Goal: Book appointment/travel/reservation

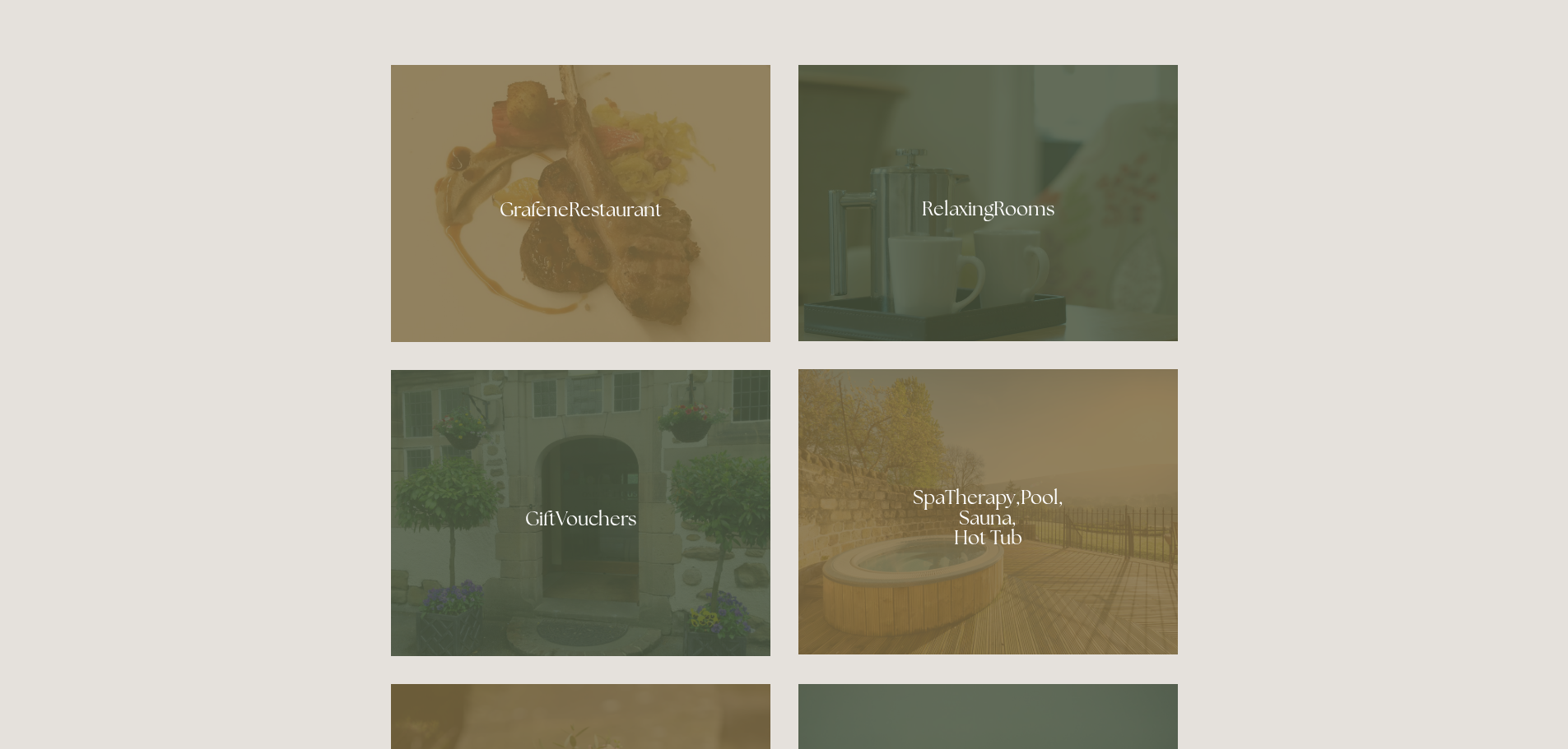
scroll to position [1151, 0]
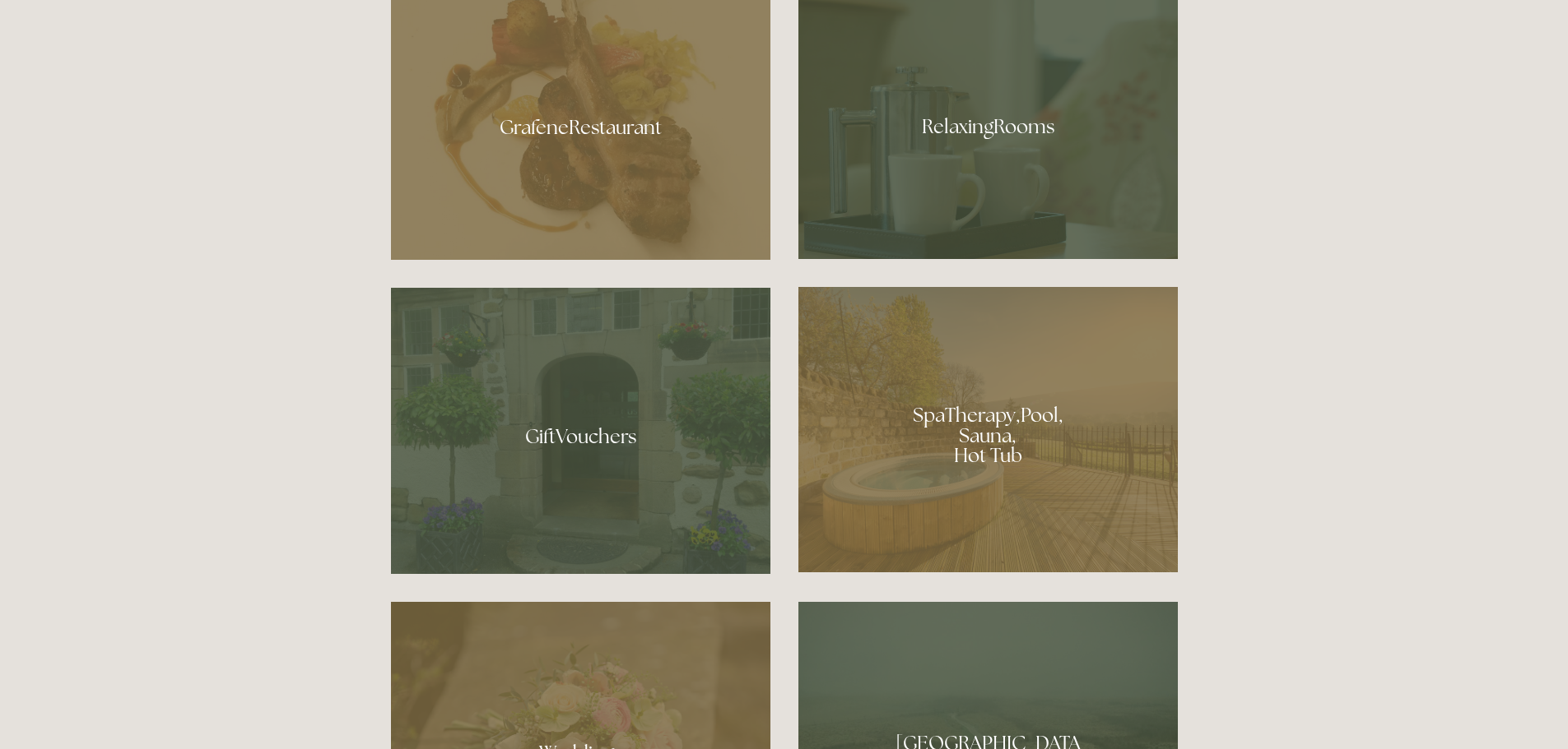
click at [975, 393] on div at bounding box center [988, 429] width 380 height 285
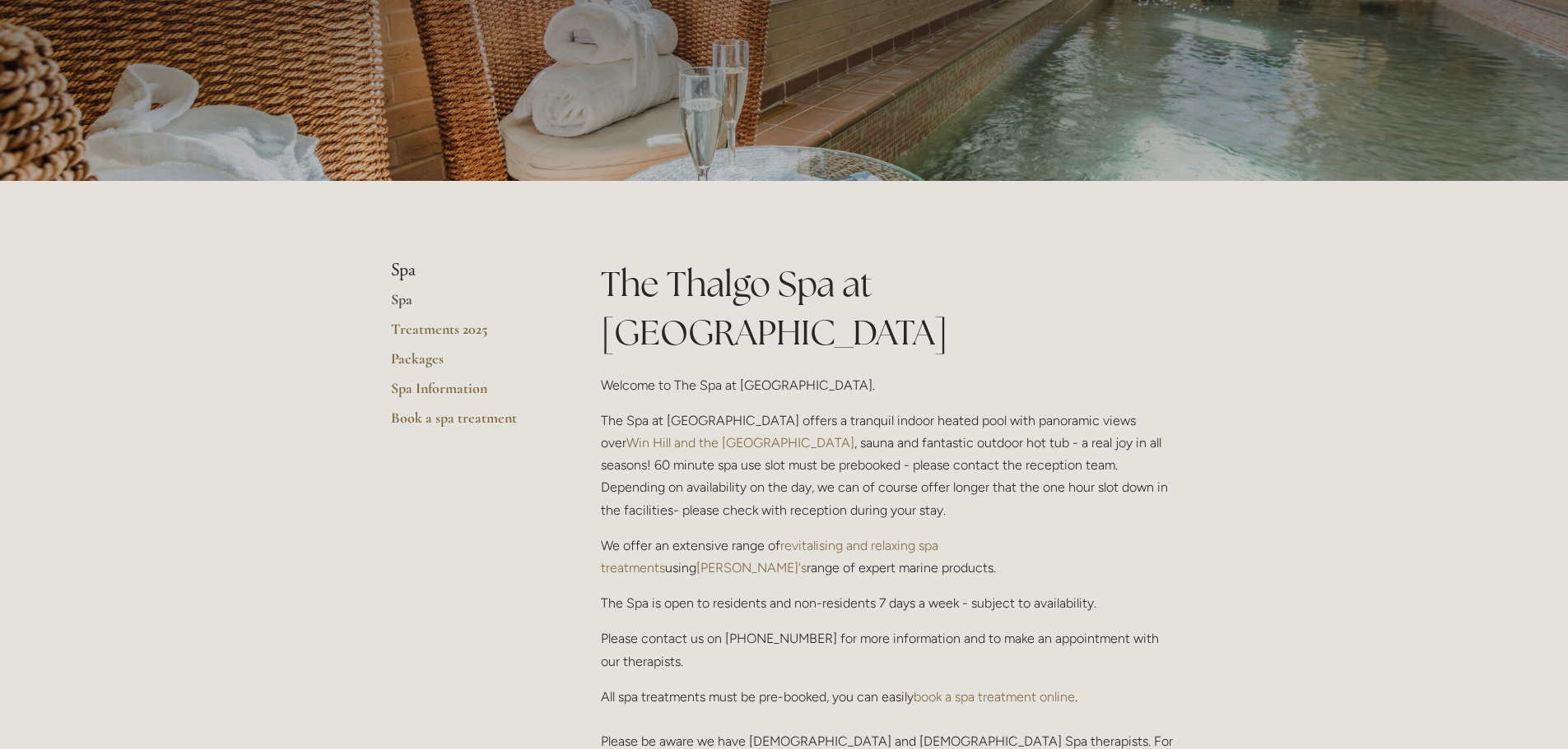
scroll to position [329, 0]
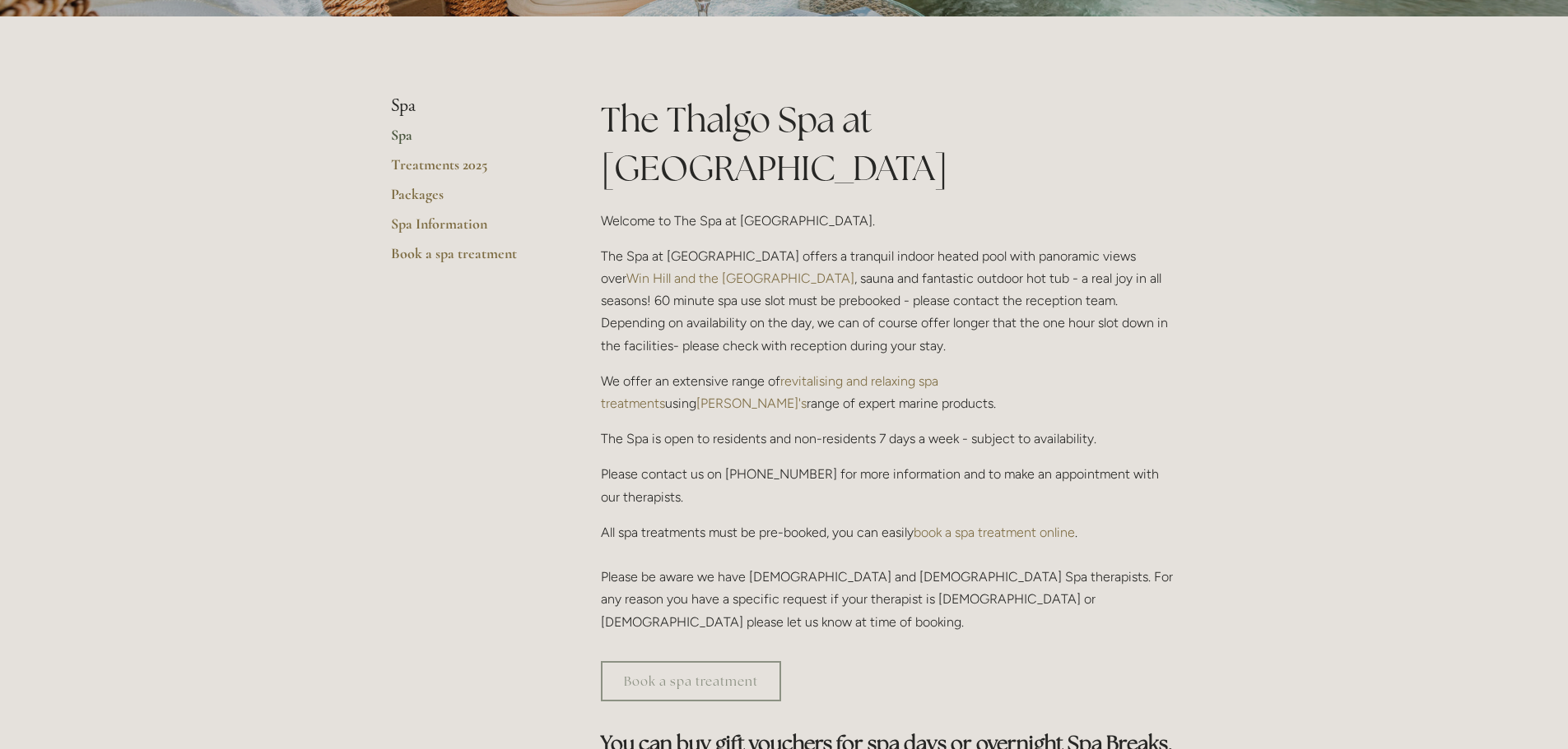
click at [888, 370] on p "We offer an extensive range of revitalising and relaxing spa treatments using T…" at bounding box center [888, 392] width 577 height 44
click at [908, 373] on link "revitalising and relaxing spa treatments" at bounding box center [770, 392] width 341 height 38
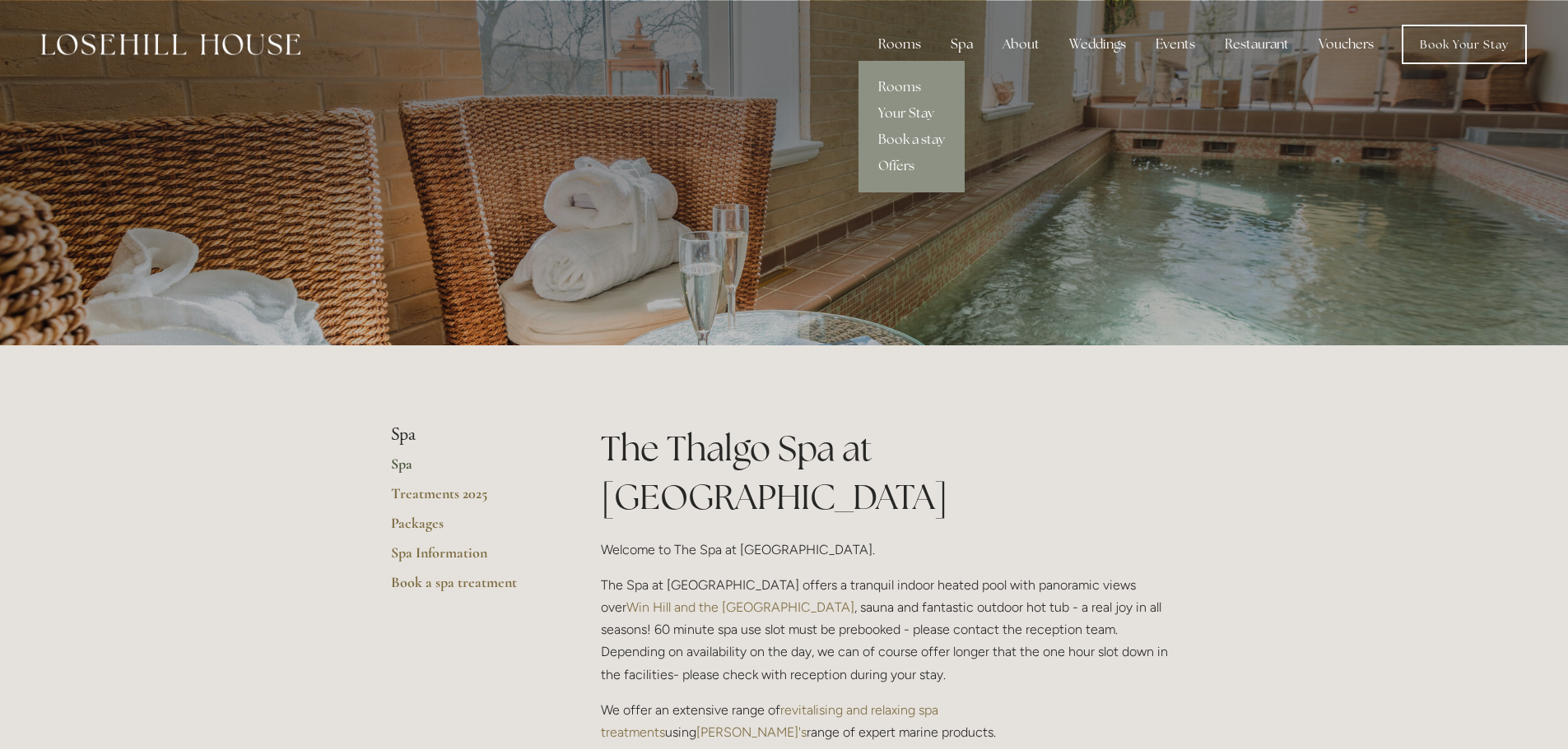
click at [908, 106] on link "Your Stay" at bounding box center [911, 113] width 106 height 26
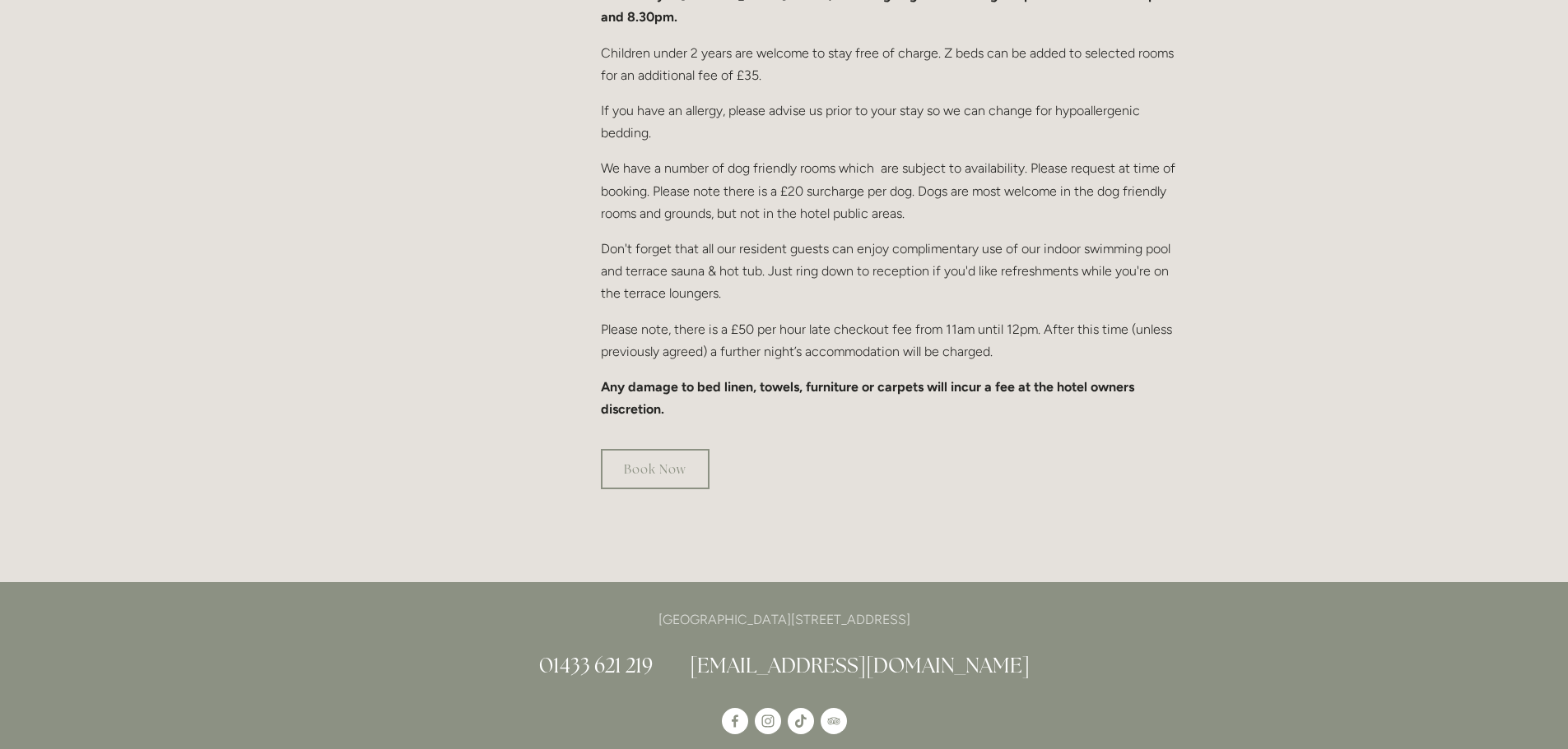
scroll to position [1069, 0]
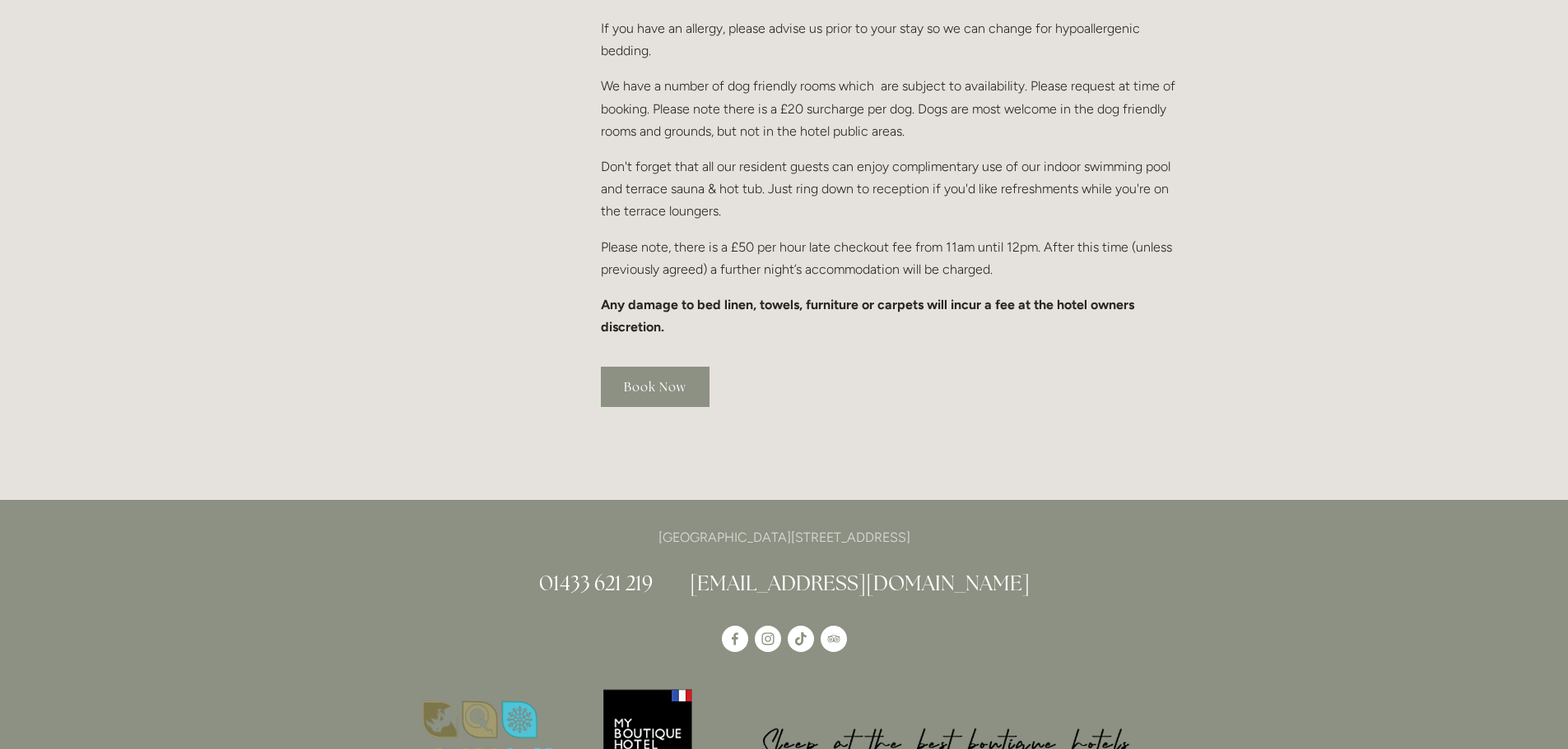
click at [660, 368] on link "Book Now" at bounding box center [655, 387] width 109 height 40
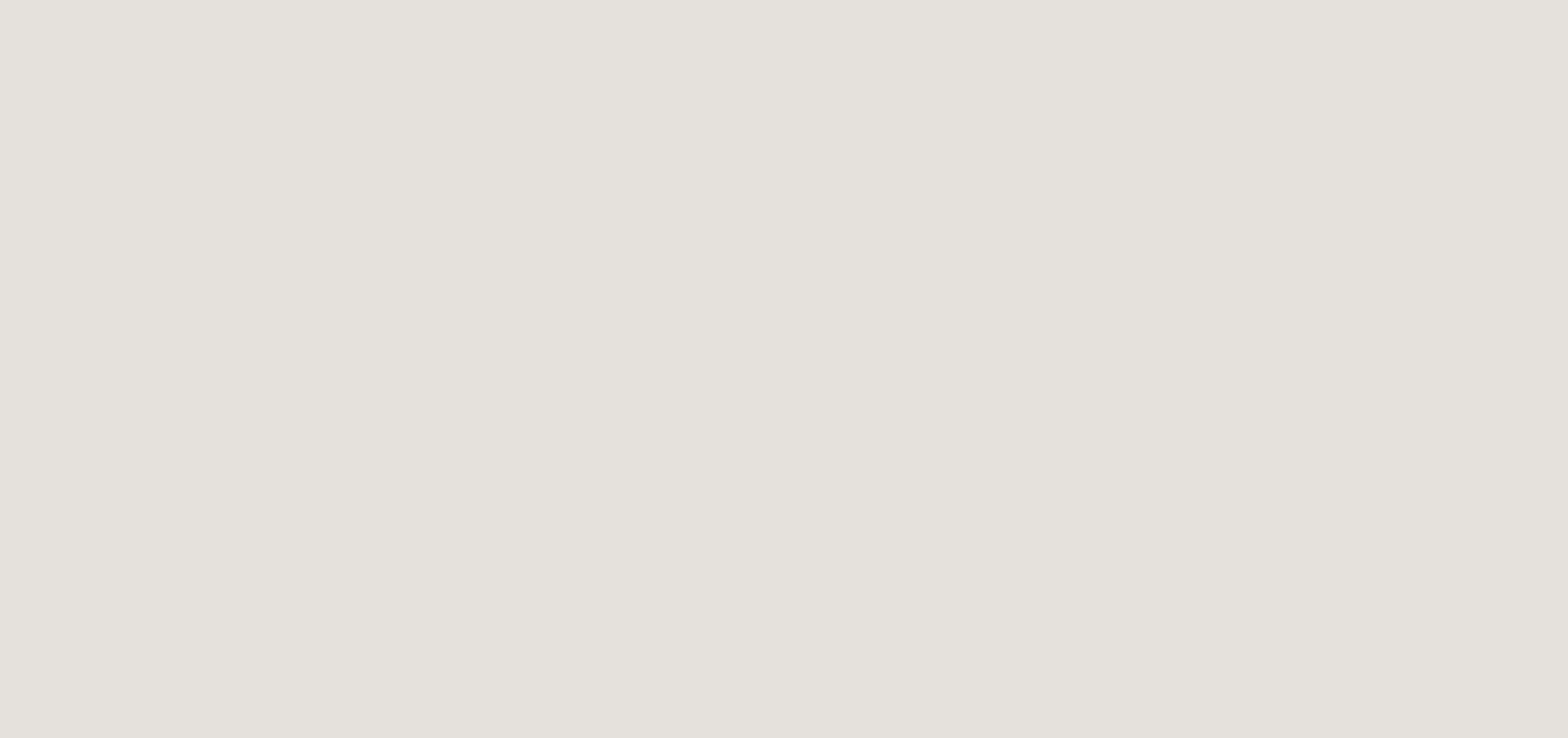
scroll to position [7, 0]
